Goal: Information Seeking & Learning: Learn about a topic

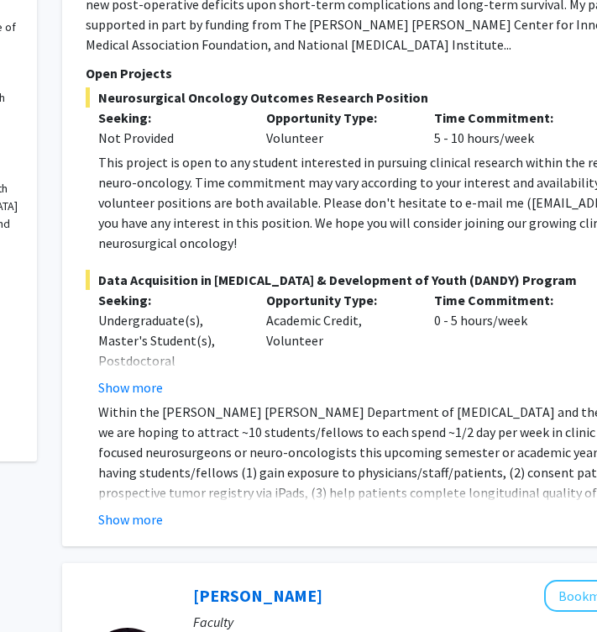
scroll to position [584, 202]
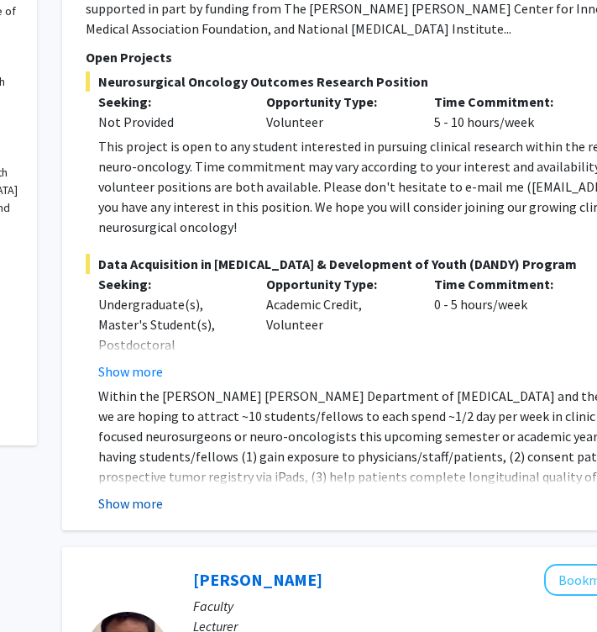
click at [127, 493] on button "Show more" at bounding box center [130, 503] width 65 height 20
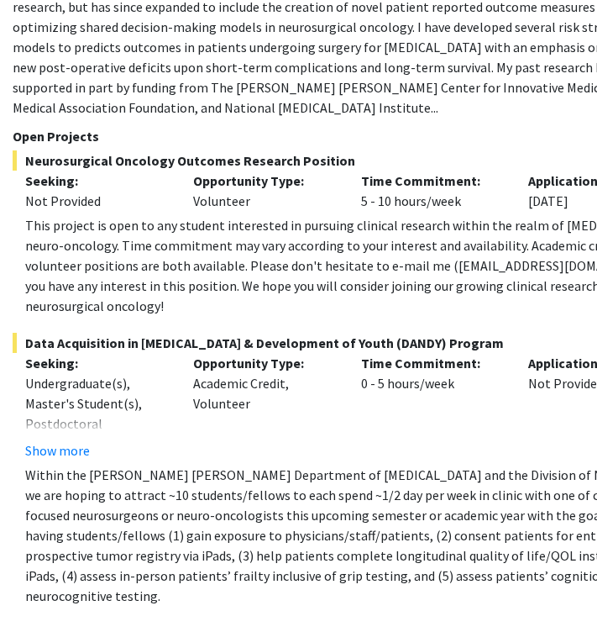
scroll to position [511, 276]
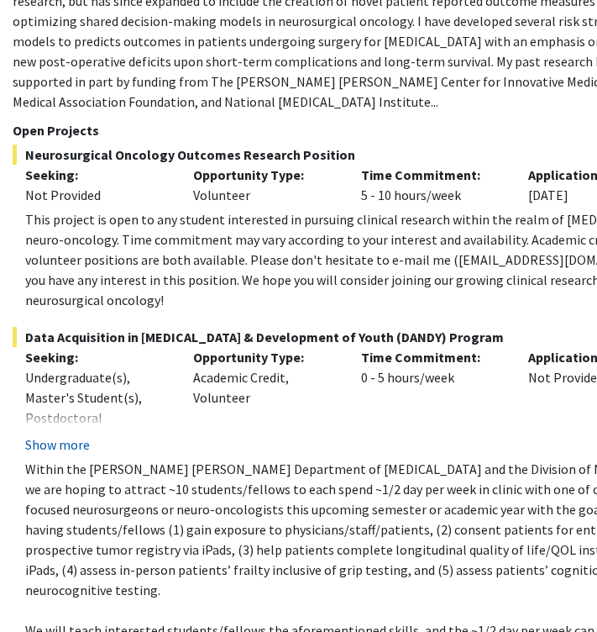
click at [81, 434] on button "Show more" at bounding box center [57, 444] width 65 height 20
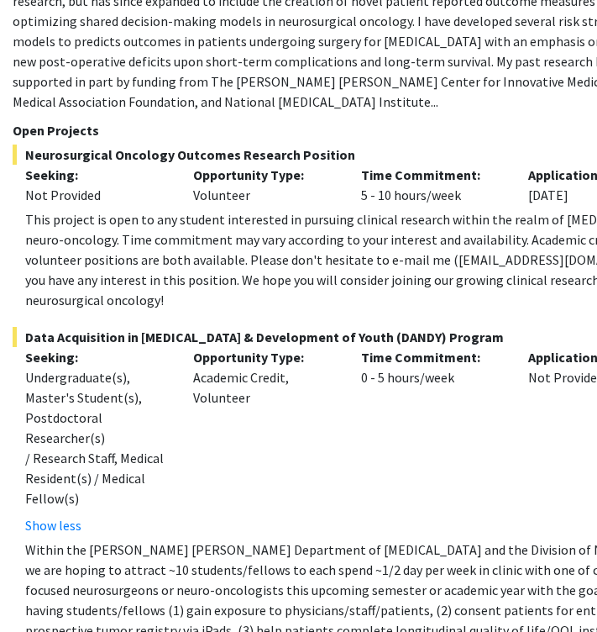
click at [96, 367] on div "Undergraduate(s), Master's Student(s), Postdoctoral Researcher(s) / Research St…" at bounding box center [96, 437] width 143 height 141
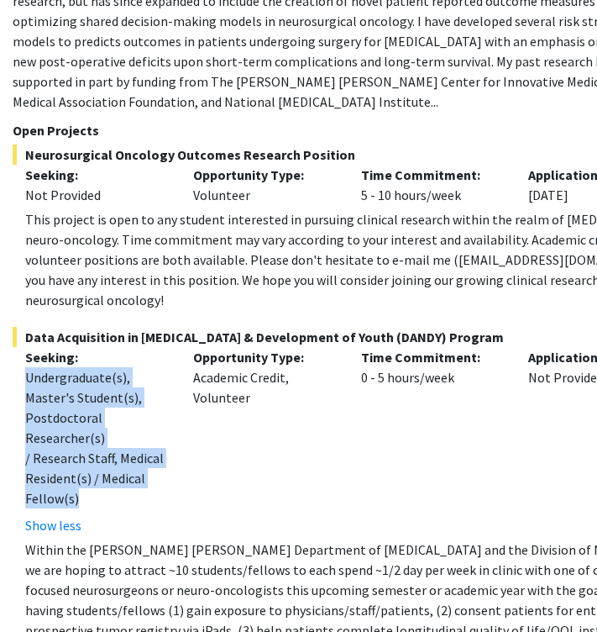
click at [96, 367] on div "Undergraduate(s), Master's Student(s), Postdoctoral Researcher(s) / Research St…" at bounding box center [96, 437] width 143 height 141
click at [124, 367] on div "Undergraduate(s), Master's Student(s), Postdoctoral Researcher(s) / Research St…" at bounding box center [96, 437] width 143 height 141
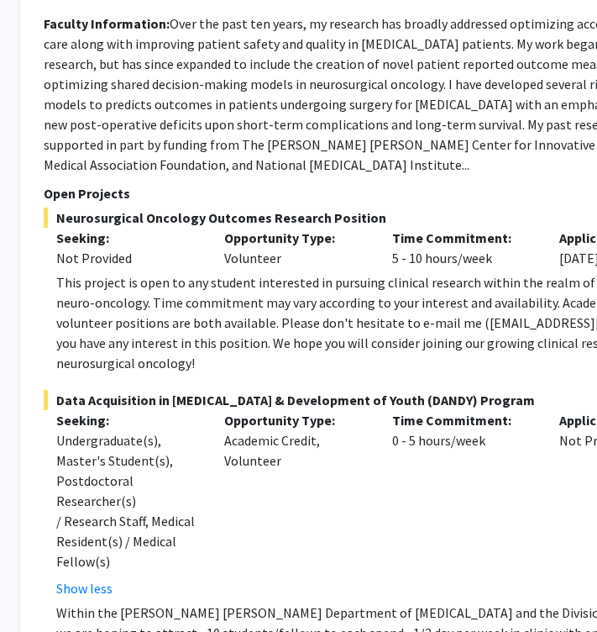
scroll to position [447, 244]
